Goal: Information Seeking & Learning: Learn about a topic

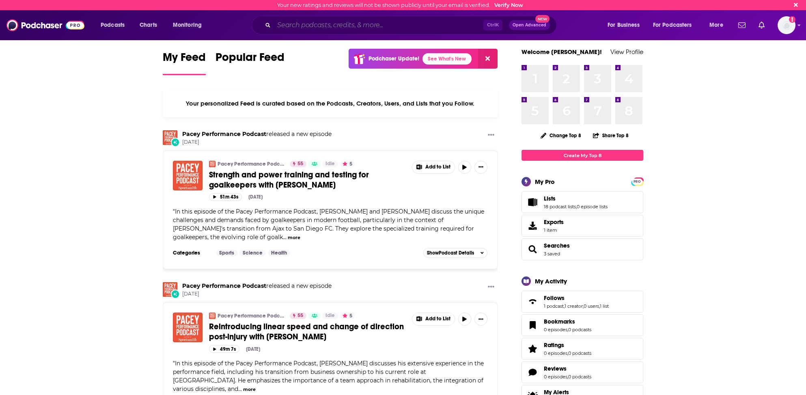
click at [297, 24] on input "Search podcasts, credits, & more..." at bounding box center [379, 25] width 210 height 13
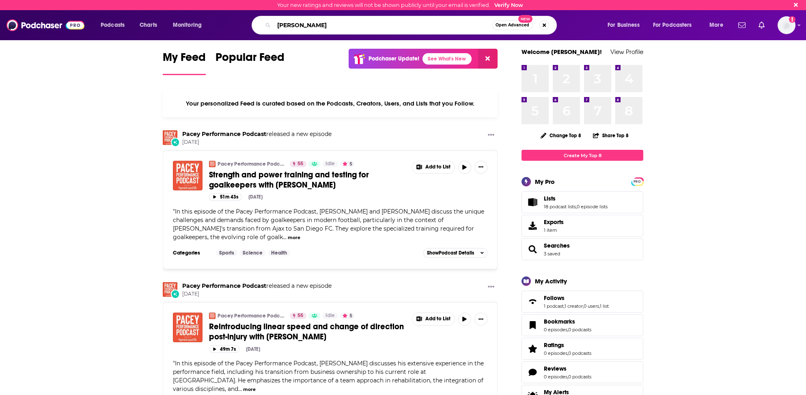
type input "Jeff Hoehn"
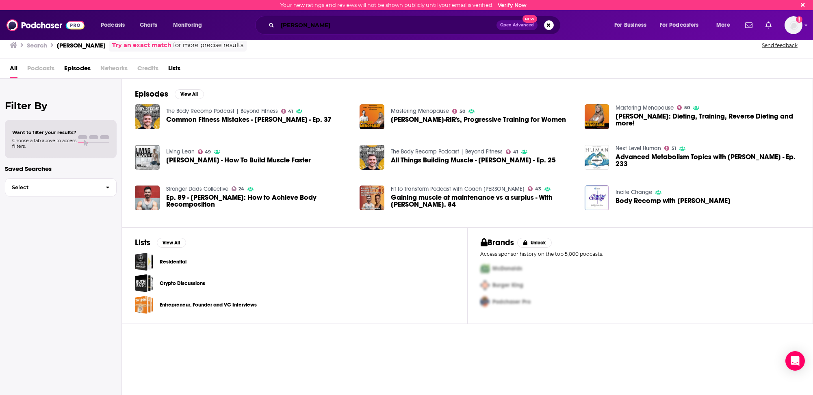
click at [291, 26] on input "Jeff Hoehn" at bounding box center [386, 25] width 219 height 13
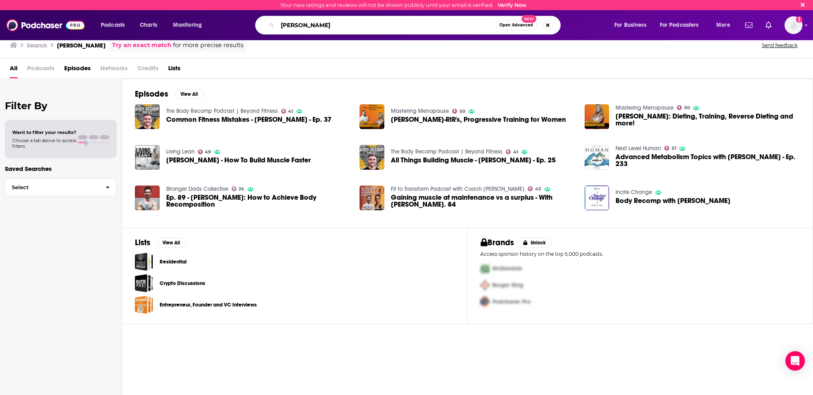
click at [291, 26] on input "Jeff Hoehn" at bounding box center [386, 25] width 218 height 13
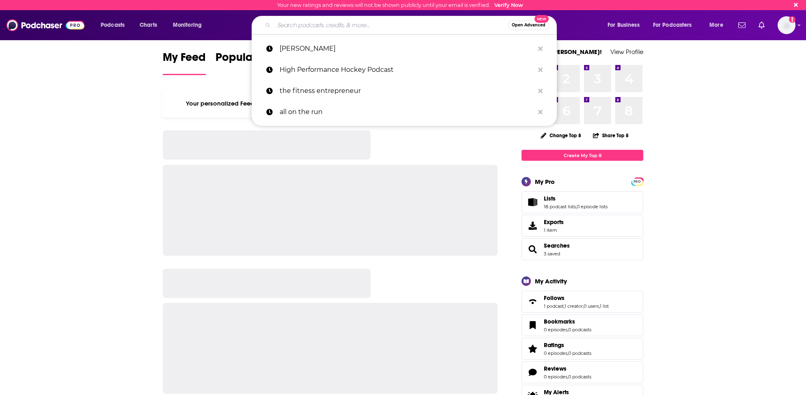
click at [323, 24] on input "Search podcasts, credits, & more..." at bounding box center [391, 25] width 234 height 13
click at [298, 24] on input "Search podcasts, credits, & more..." at bounding box center [391, 25] width 234 height 13
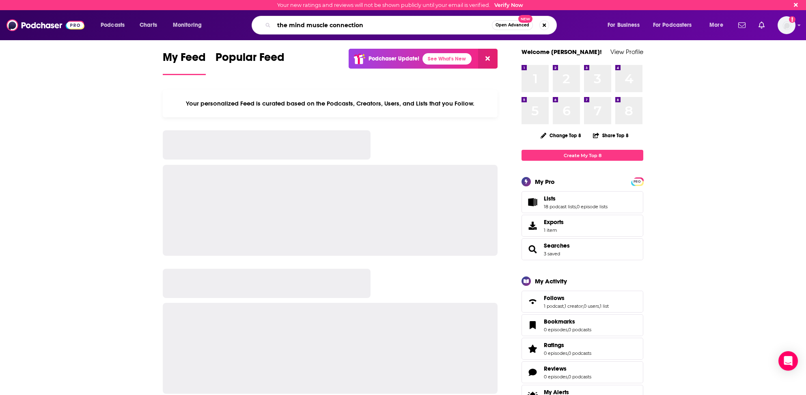
type input "the mind muscle connection"
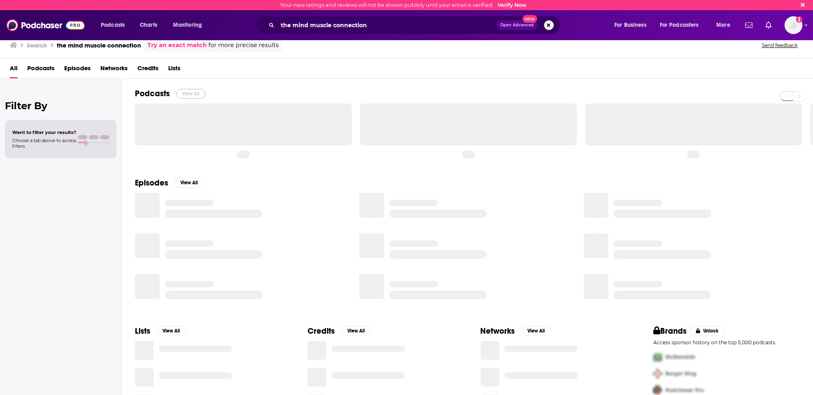
click at [186, 92] on button "View All" at bounding box center [190, 94] width 29 height 10
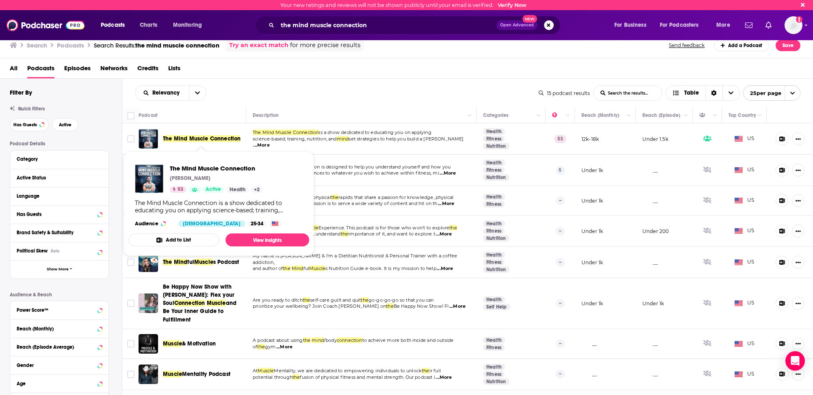
click at [190, 138] on span "The Mind Muscle Connection" at bounding box center [202, 138] width 78 height 7
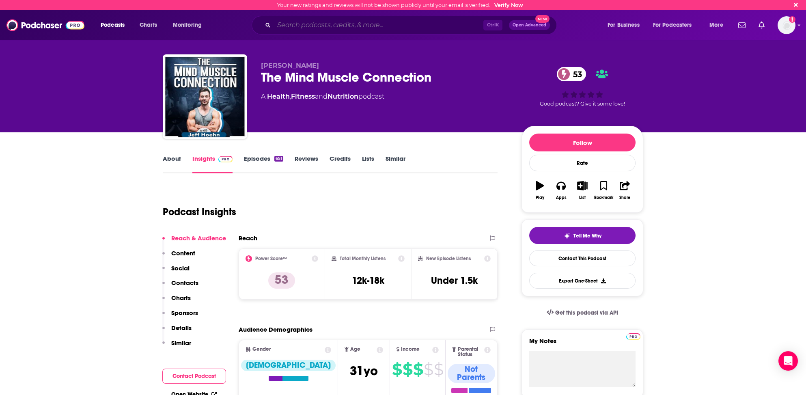
click at [300, 28] on input "Search podcasts, credits, & more..." at bounding box center [379, 25] width 210 height 13
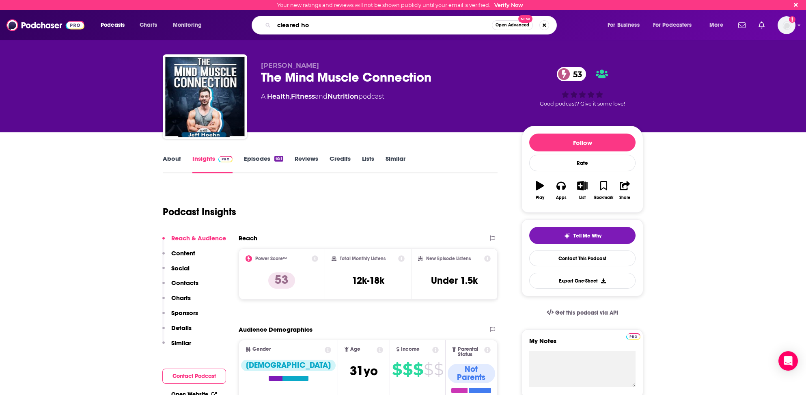
type input "cleared hot"
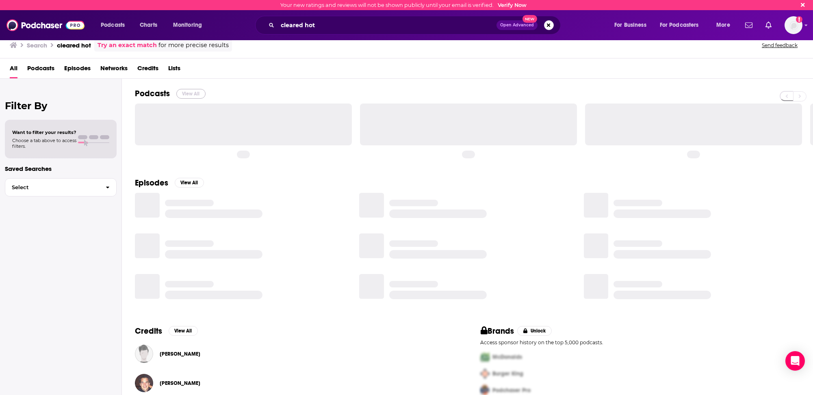
click at [185, 92] on button "View All" at bounding box center [190, 94] width 29 height 10
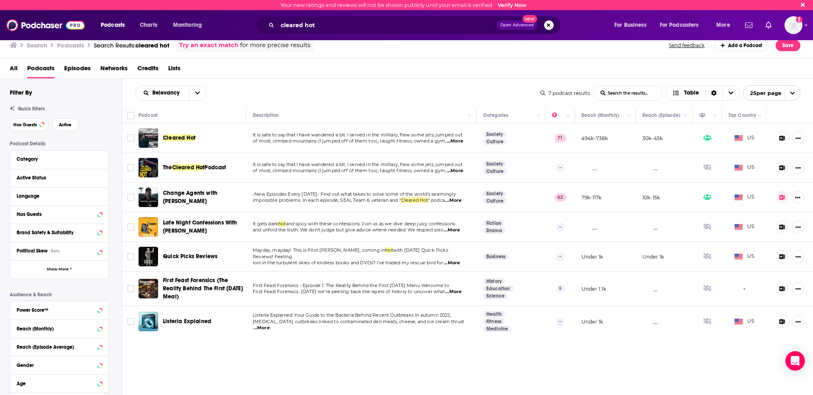
click at [548, 26] on button "Search podcasts, credits, & more..." at bounding box center [549, 25] width 10 height 10
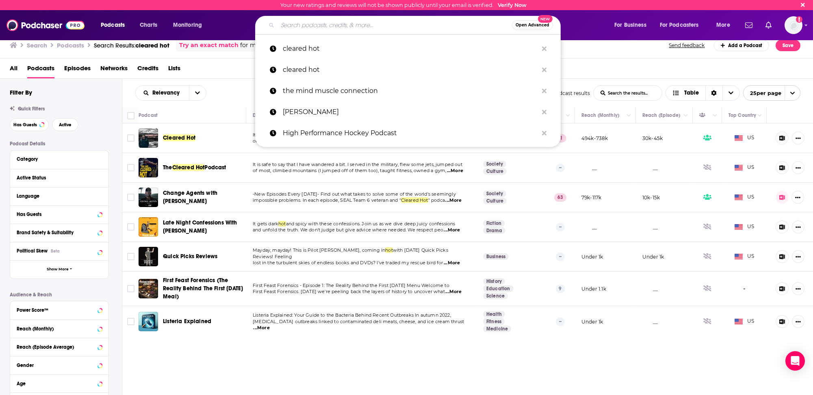
click at [364, 25] on input "Search podcasts, credits, & more..." at bounding box center [394, 25] width 234 height 13
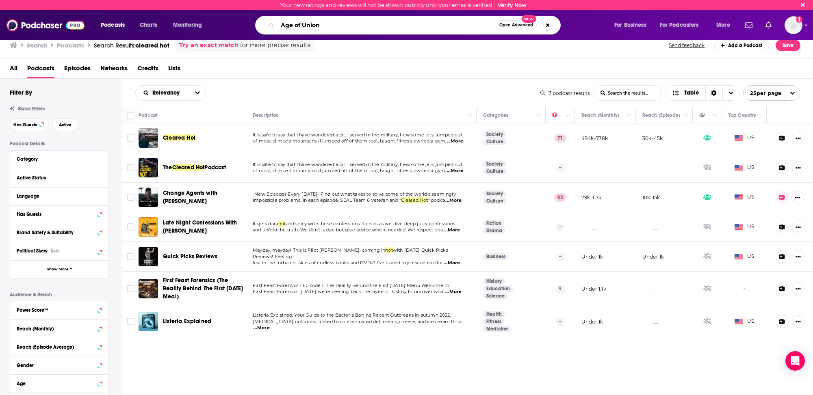
type input "Age of Union"
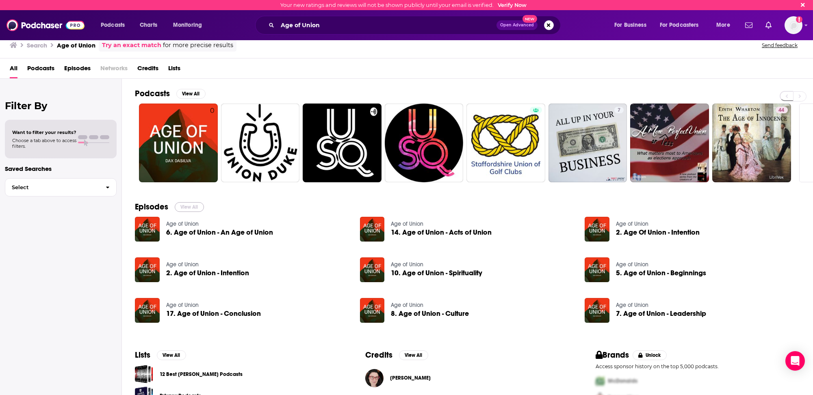
click at [192, 205] on button "View All" at bounding box center [189, 207] width 29 height 10
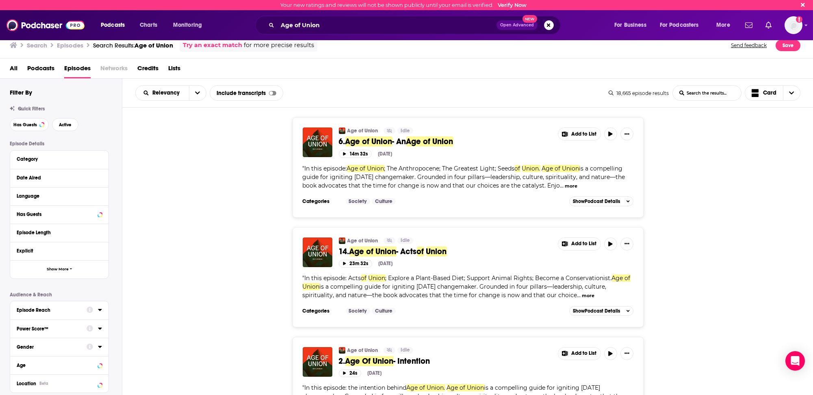
click at [74, 67] on span "Episodes" at bounding box center [77, 70] width 26 height 17
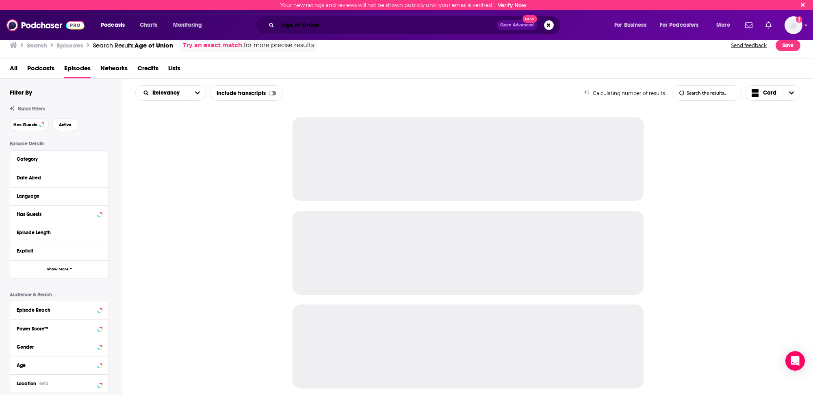
click at [290, 24] on input "Age of Union" at bounding box center [386, 25] width 219 height 13
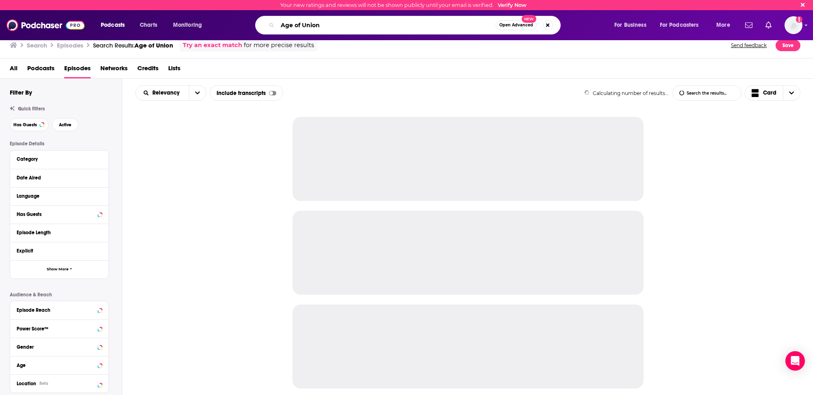
click at [290, 24] on input "Age of Union" at bounding box center [386, 25] width 218 height 13
type input "[PERSON_NAME]"
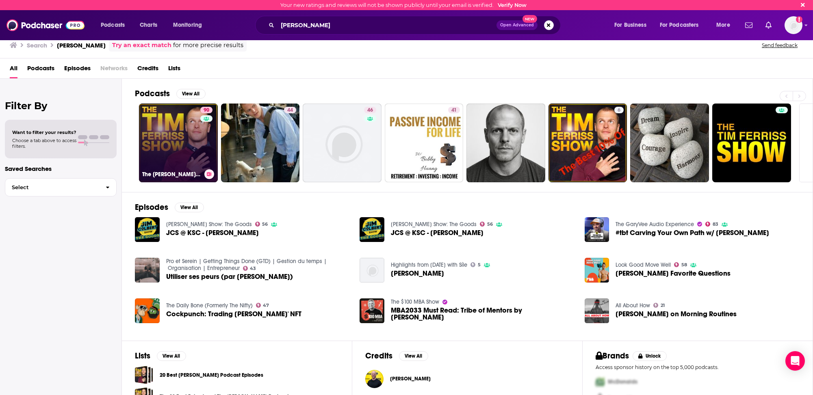
click at [156, 162] on link "90 The [PERSON_NAME] Show" at bounding box center [178, 143] width 79 height 79
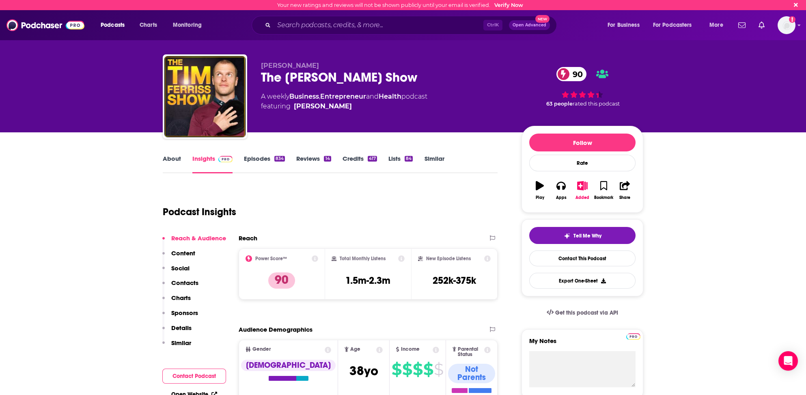
click at [395, 95] on link "Health" at bounding box center [390, 97] width 23 height 8
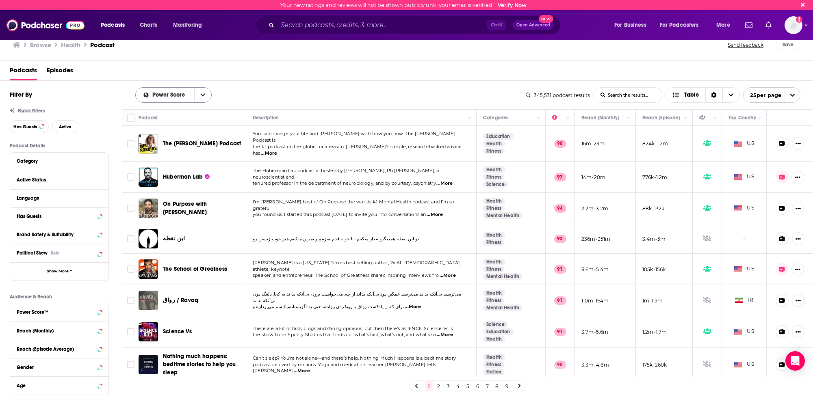
click at [162, 93] on span "Power Score" at bounding box center [169, 95] width 35 height 6
click at [157, 150] on span "Power Score" at bounding box center [178, 150] width 53 height 4
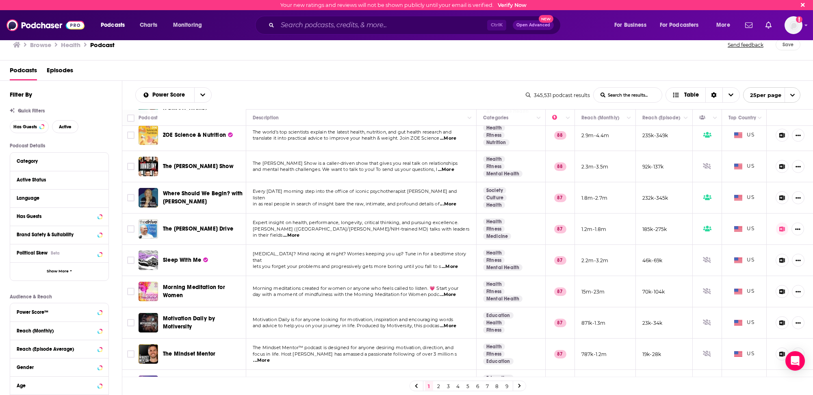
scroll to position [122, 0]
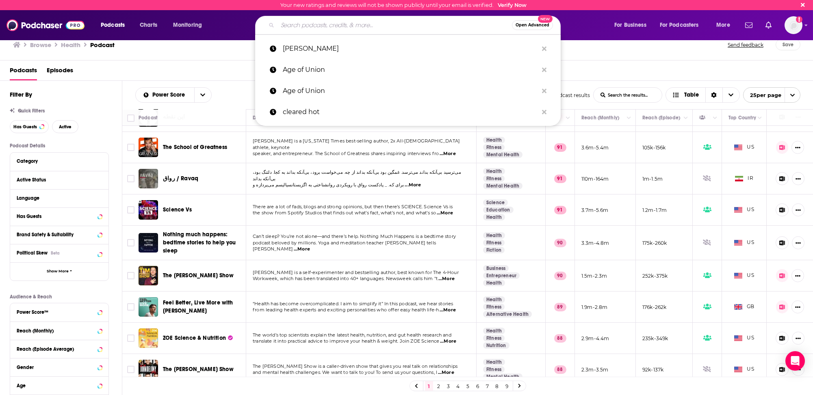
click at [317, 24] on input "Search podcasts, credits, & more..." at bounding box center [394, 25] width 234 height 13
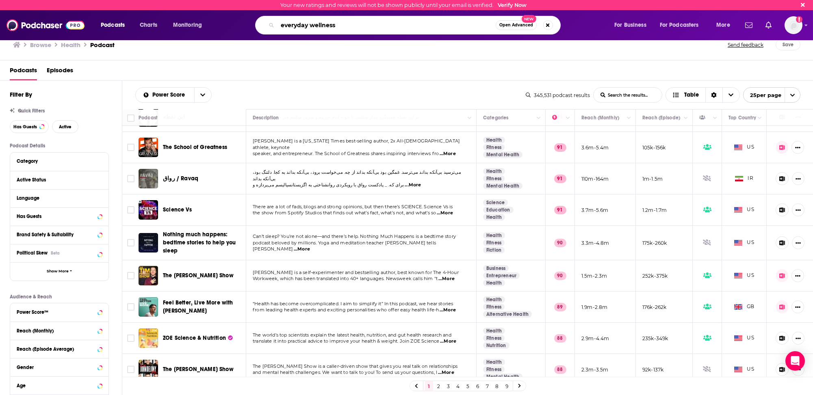
type input "everyday wellness"
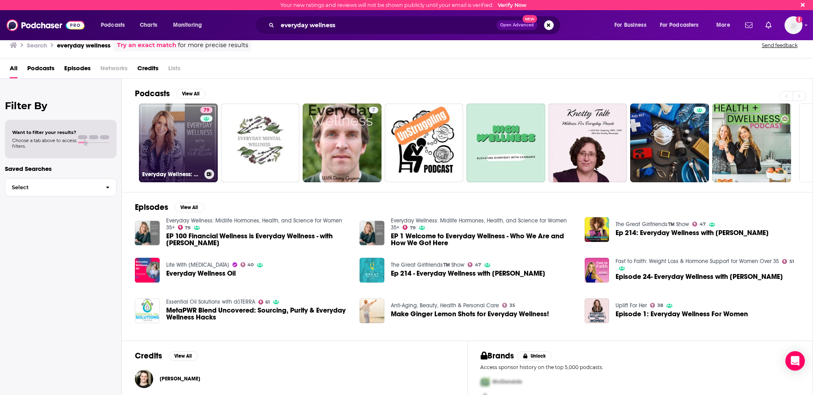
click at [151, 150] on link "79 Everyday Wellness: Midlife Hormones, Health, and Science for Women 35+" at bounding box center [178, 143] width 79 height 79
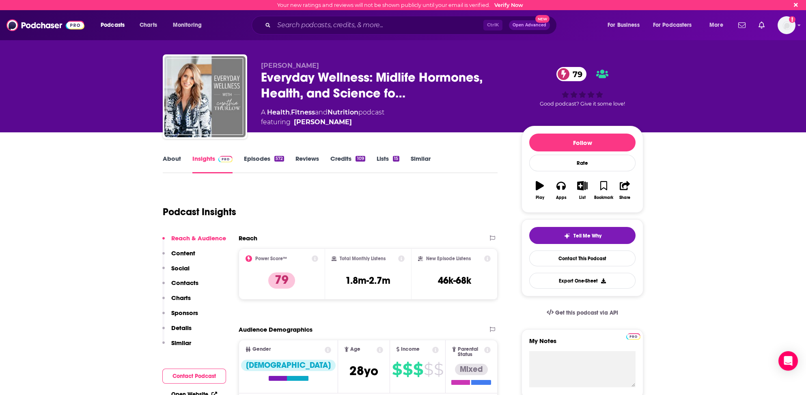
click at [351, 110] on link "Nutrition" at bounding box center [343, 112] width 31 height 8
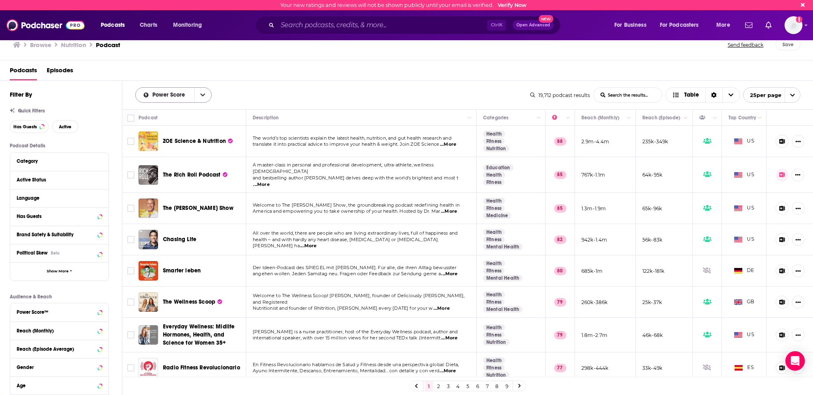
click at [160, 93] on span "Power Score" at bounding box center [169, 95] width 35 height 6
click at [161, 151] on span "Power Score" at bounding box center [178, 150] width 53 height 4
click at [322, 24] on input "Search podcasts, credits, & more..." at bounding box center [382, 25] width 210 height 13
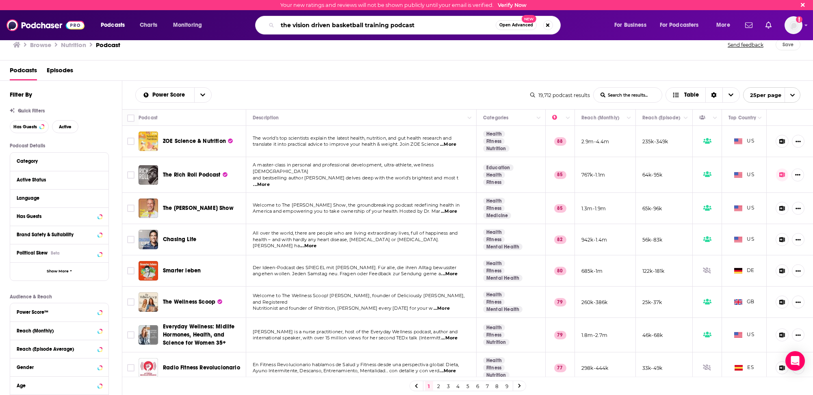
type input "the vision driven basketball training podcast"
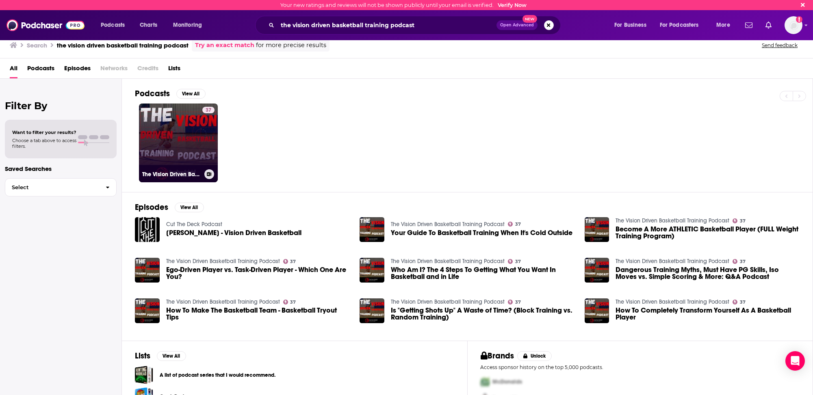
click at [159, 156] on link "37 The Vision Driven Basketball Training Podcast" at bounding box center [178, 143] width 79 height 79
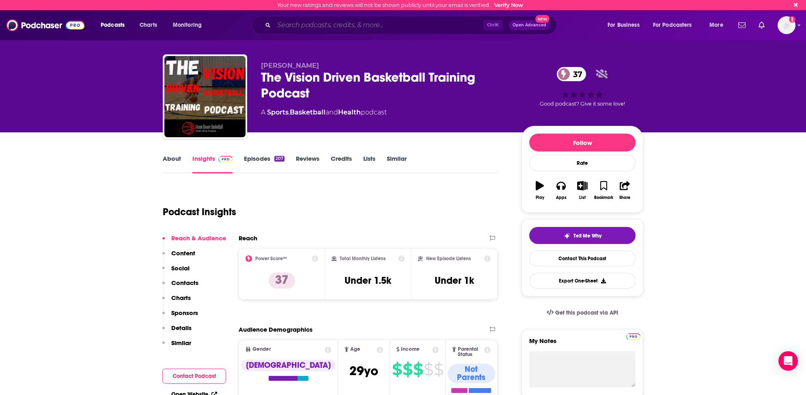
click at [307, 25] on input "Search podcasts, credits, & more..." at bounding box center [379, 25] width 210 height 13
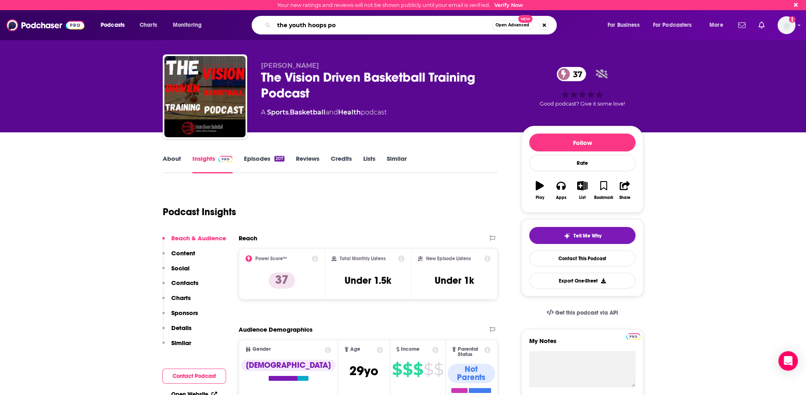
type input "the youth hoops pod"
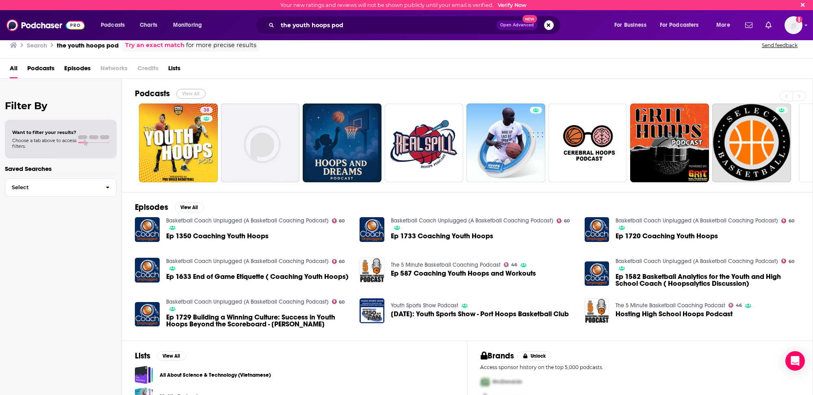
click at [189, 93] on button "View All" at bounding box center [190, 94] width 29 height 10
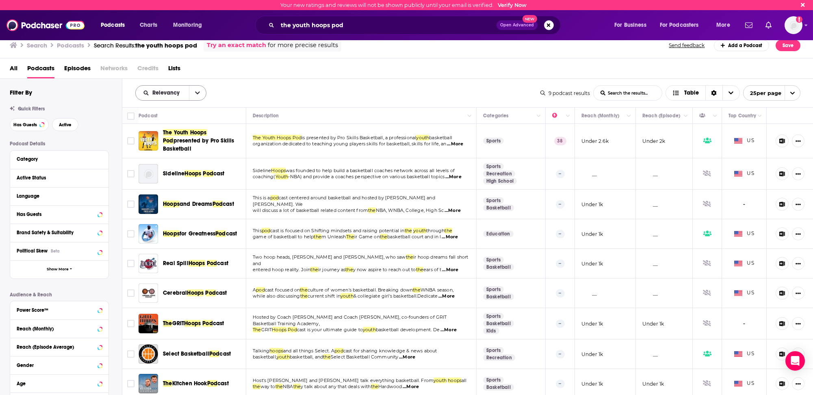
click at [165, 91] on span "Relevancy" at bounding box center [167, 93] width 30 height 6
click at [160, 160] on span "Power Score" at bounding box center [176, 162] width 48 height 4
